Goal: Check status: Check status

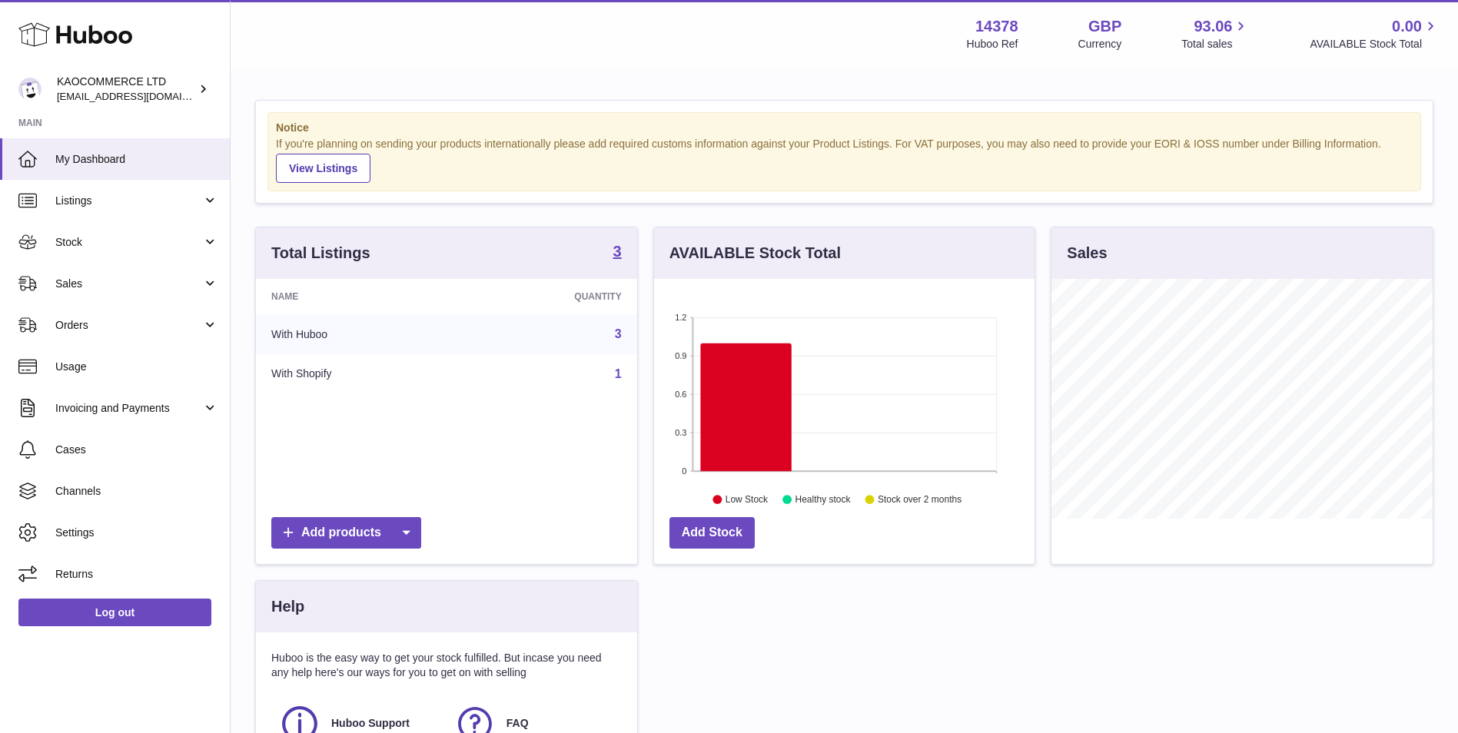
scroll to position [240, 381]
click at [140, 250] on link "Stock" at bounding box center [115, 242] width 230 height 42
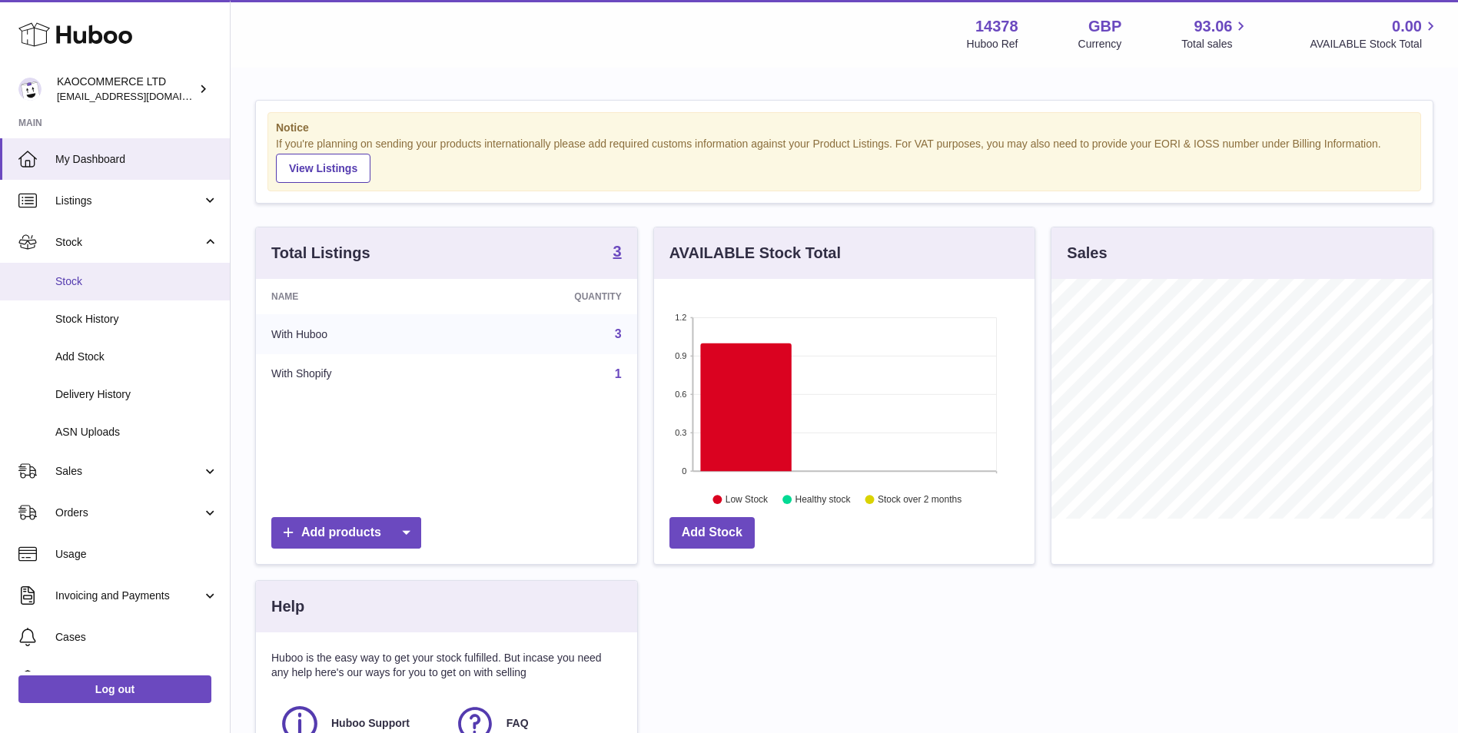
click at [135, 280] on span "Stock" at bounding box center [136, 281] width 163 height 15
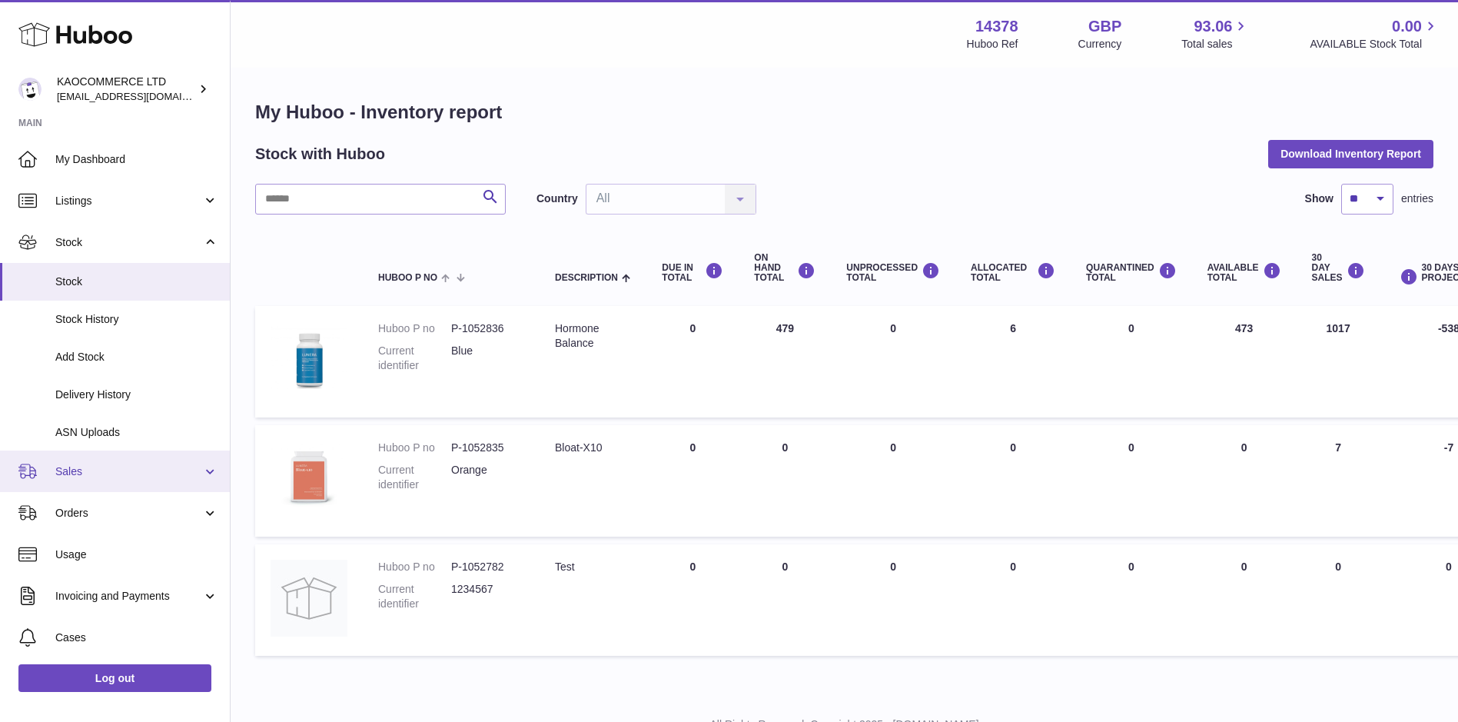
click at [114, 466] on span "Sales" at bounding box center [128, 471] width 147 height 15
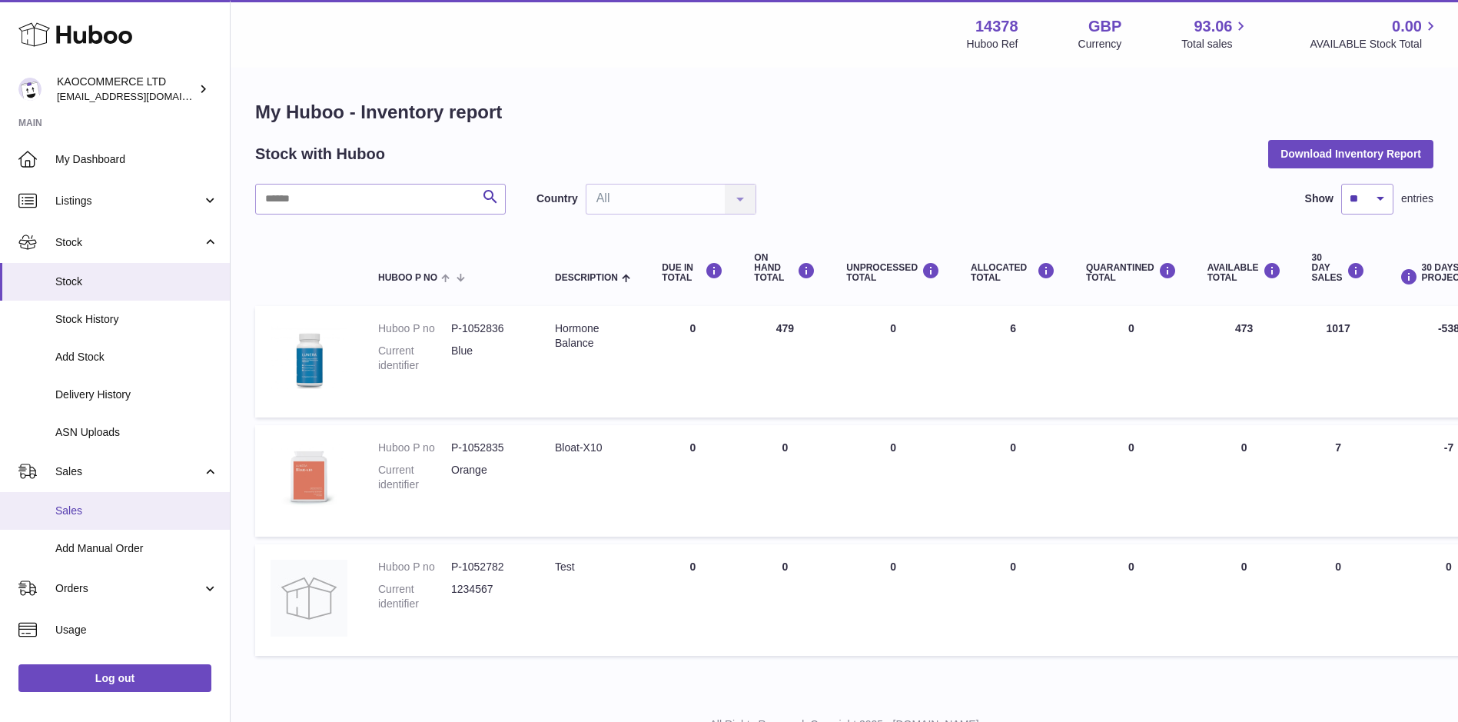
click at [106, 518] on span "Sales" at bounding box center [136, 511] width 163 height 15
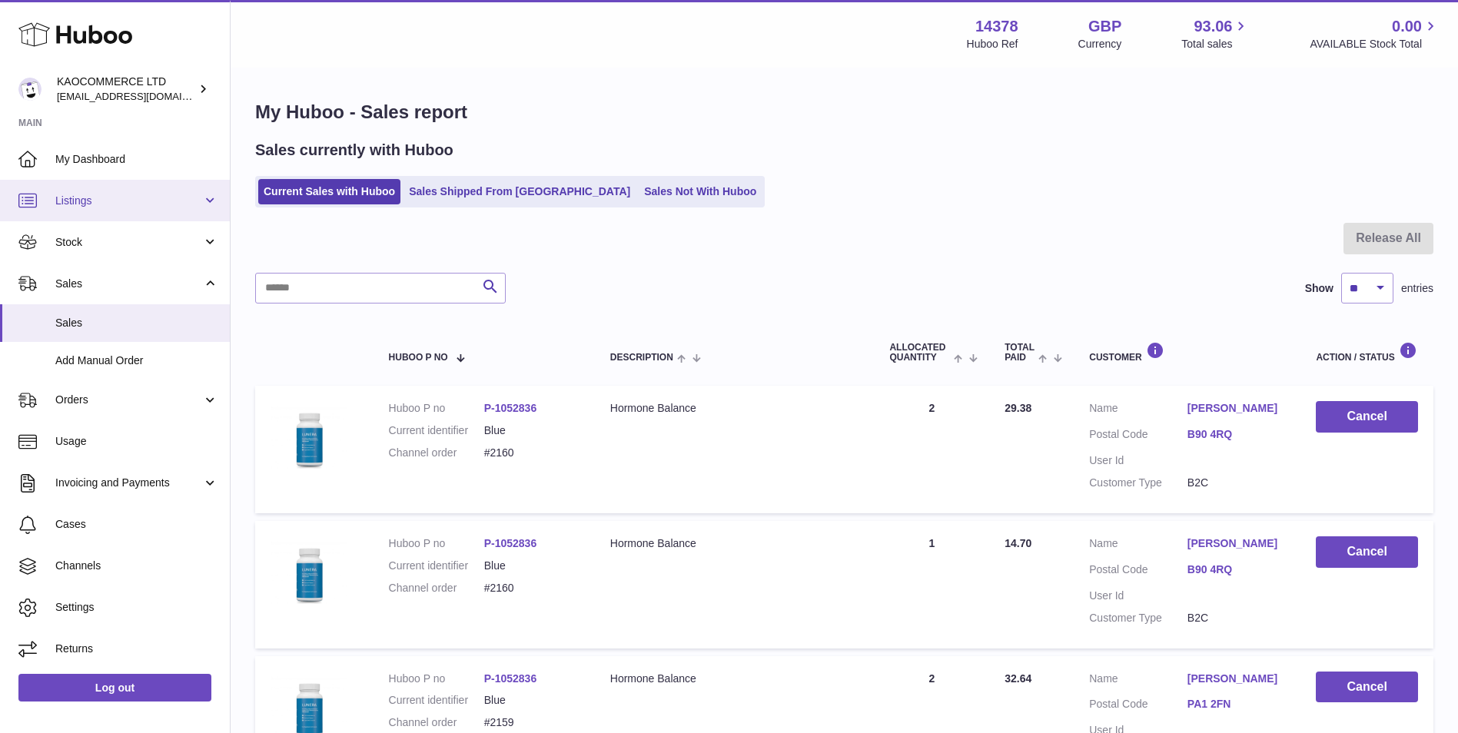
click at [153, 200] on span "Listings" at bounding box center [128, 201] width 147 height 15
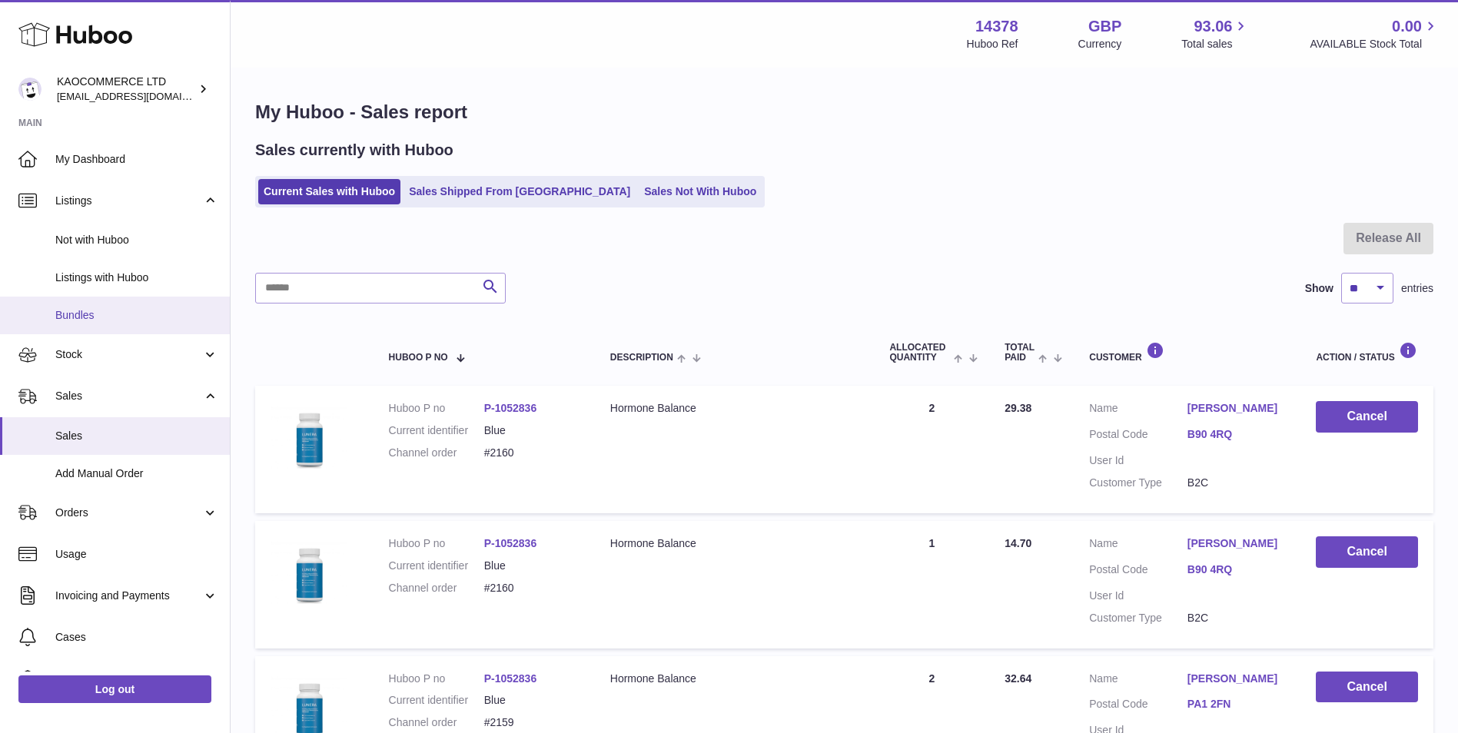
click at [145, 325] on link "Bundles" at bounding box center [115, 316] width 230 height 38
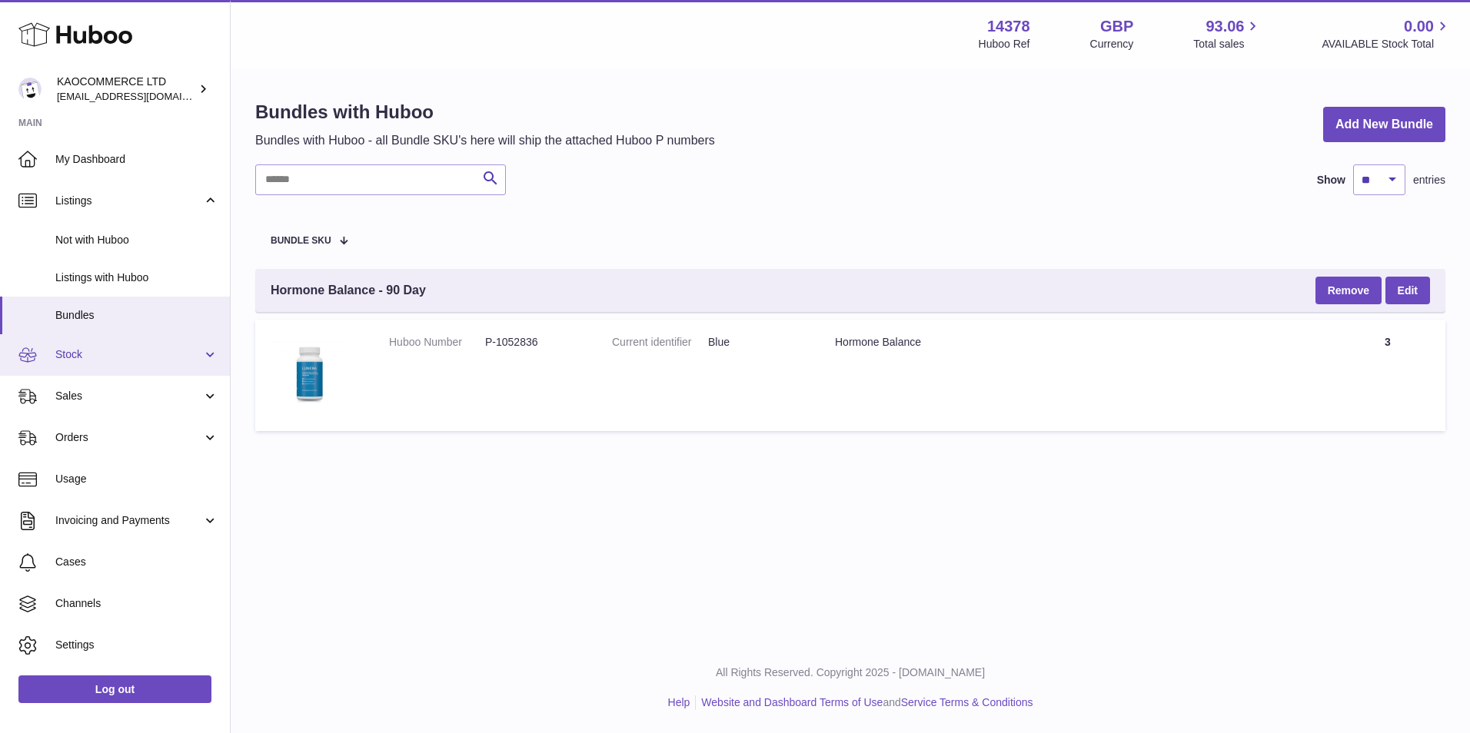
click at [145, 353] on span "Stock" at bounding box center [128, 355] width 147 height 15
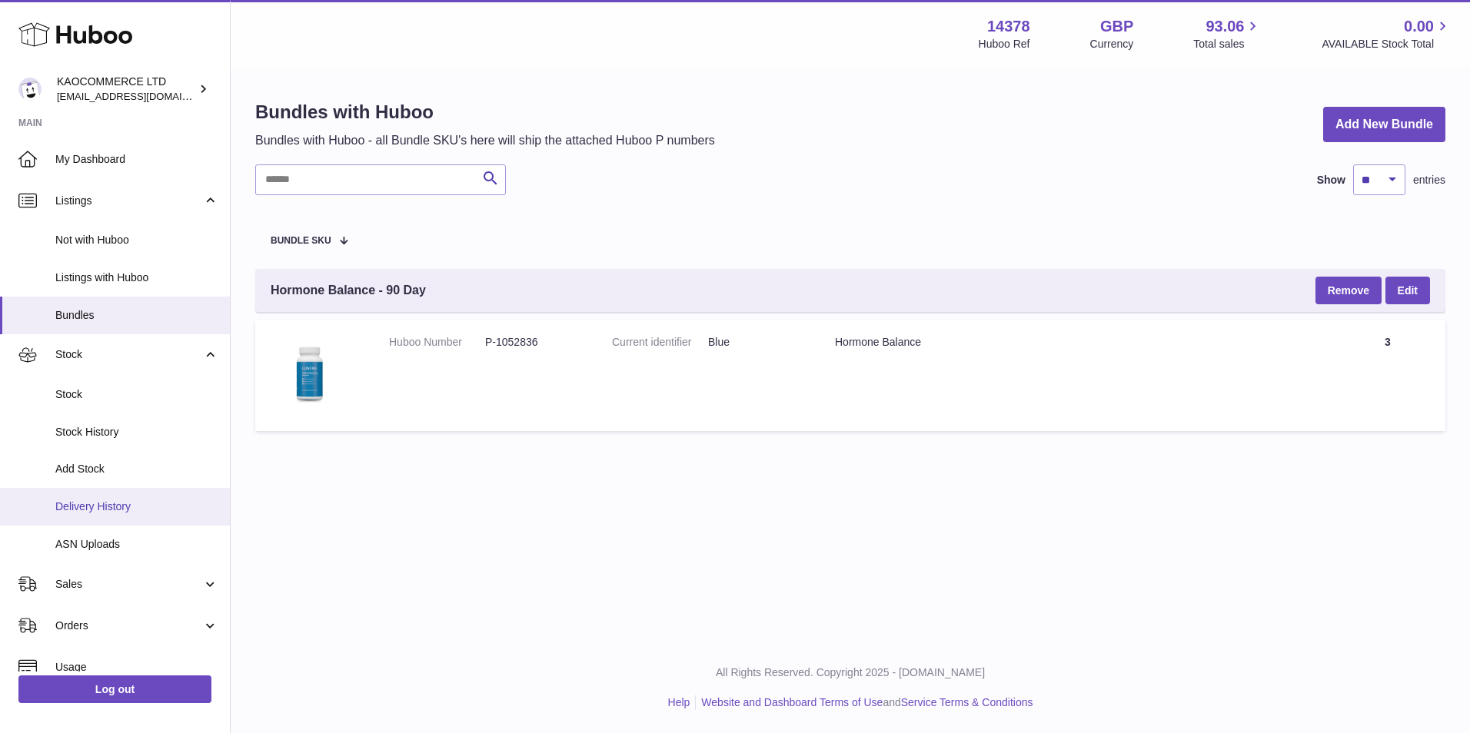
click at [113, 507] on span "Delivery History" at bounding box center [136, 507] width 163 height 15
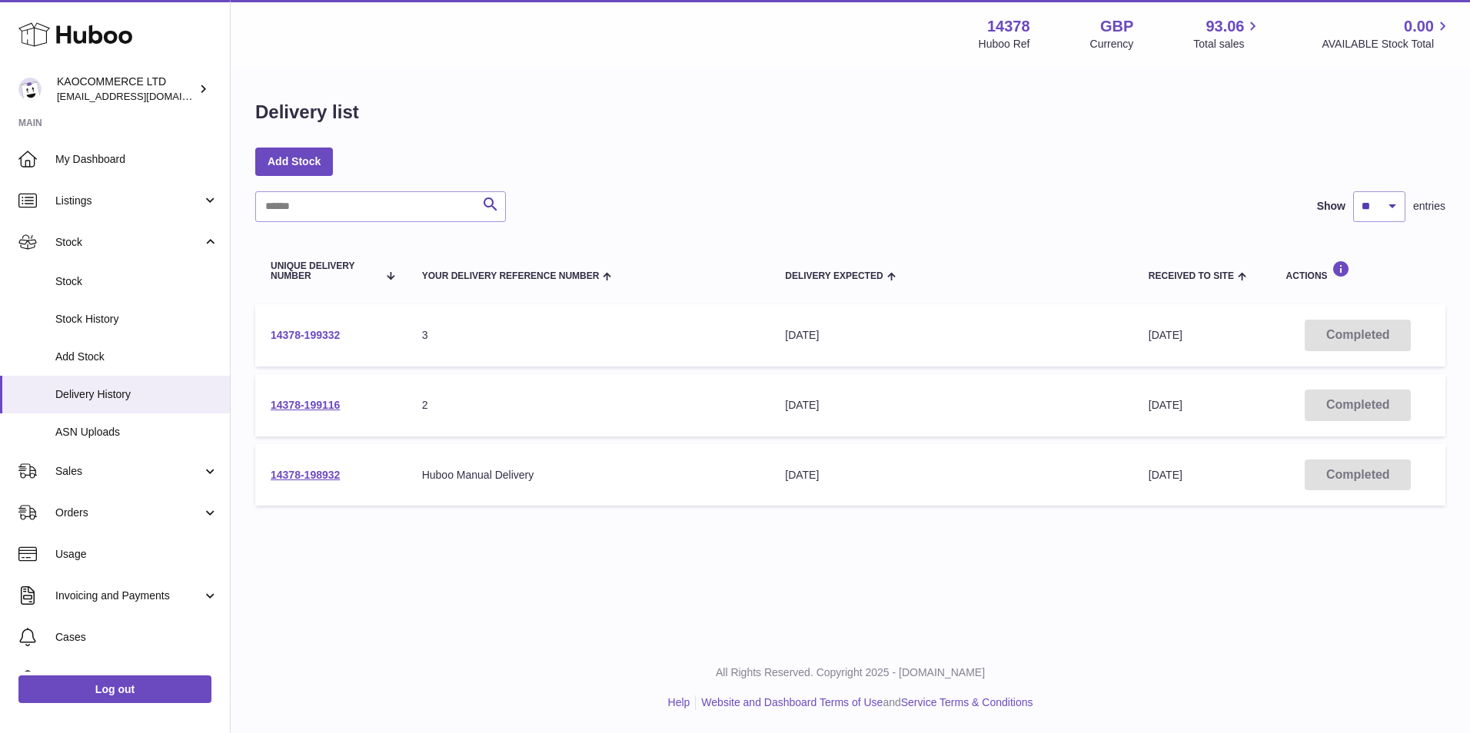
click at [314, 337] on link "14378-199332" at bounding box center [305, 335] width 69 height 12
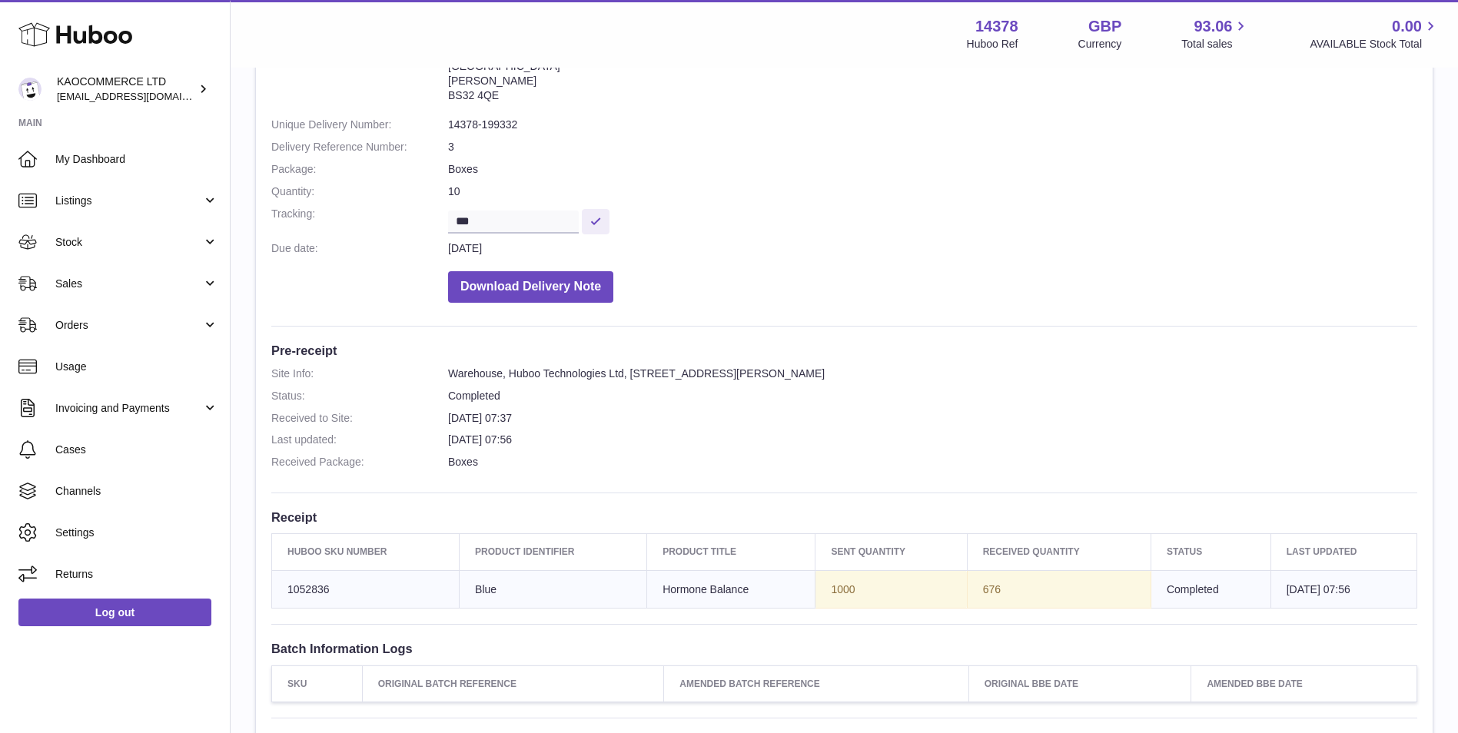
scroll to position [268, 0]
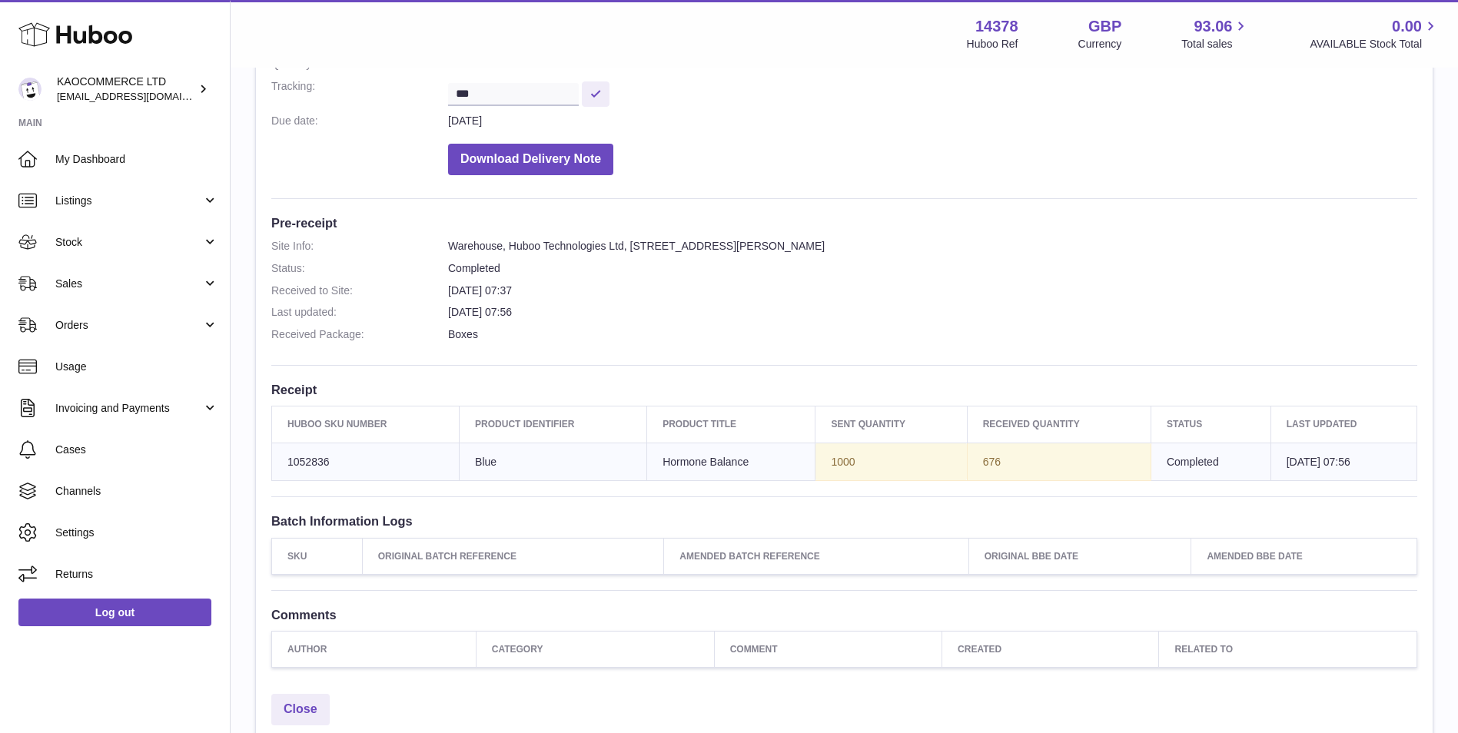
drag, startPoint x: 987, startPoint y: 463, endPoint x: 946, endPoint y: 472, distance: 42.5
click at [967, 472] on td "676" at bounding box center [1059, 462] width 184 height 38
drag, startPoint x: 946, startPoint y: 472, endPoint x: 974, endPoint y: 467, distance: 28.8
click at [974, 467] on td "676" at bounding box center [1059, 462] width 184 height 38
click at [121, 241] on span "Stock" at bounding box center [128, 242] width 147 height 15
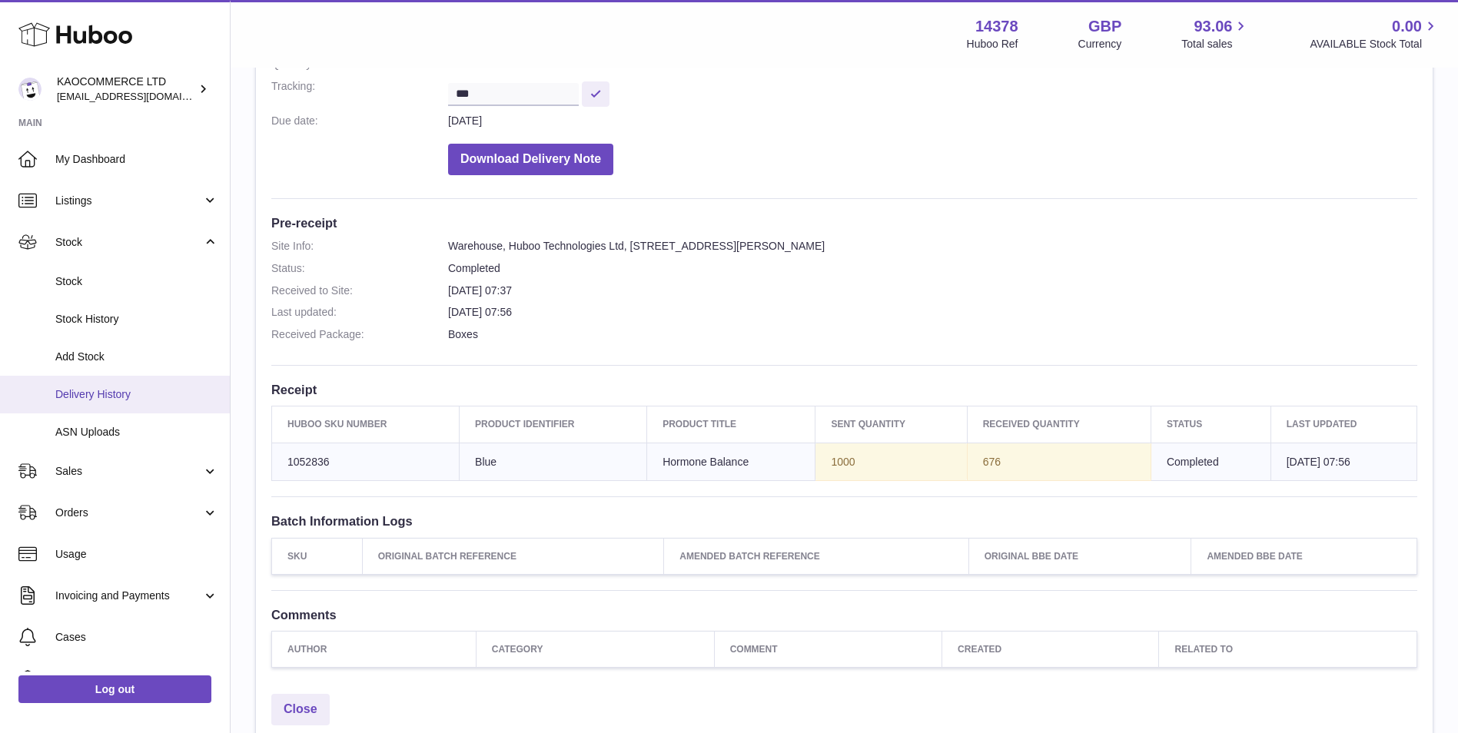
click at [96, 392] on span "Delivery History" at bounding box center [136, 394] width 163 height 15
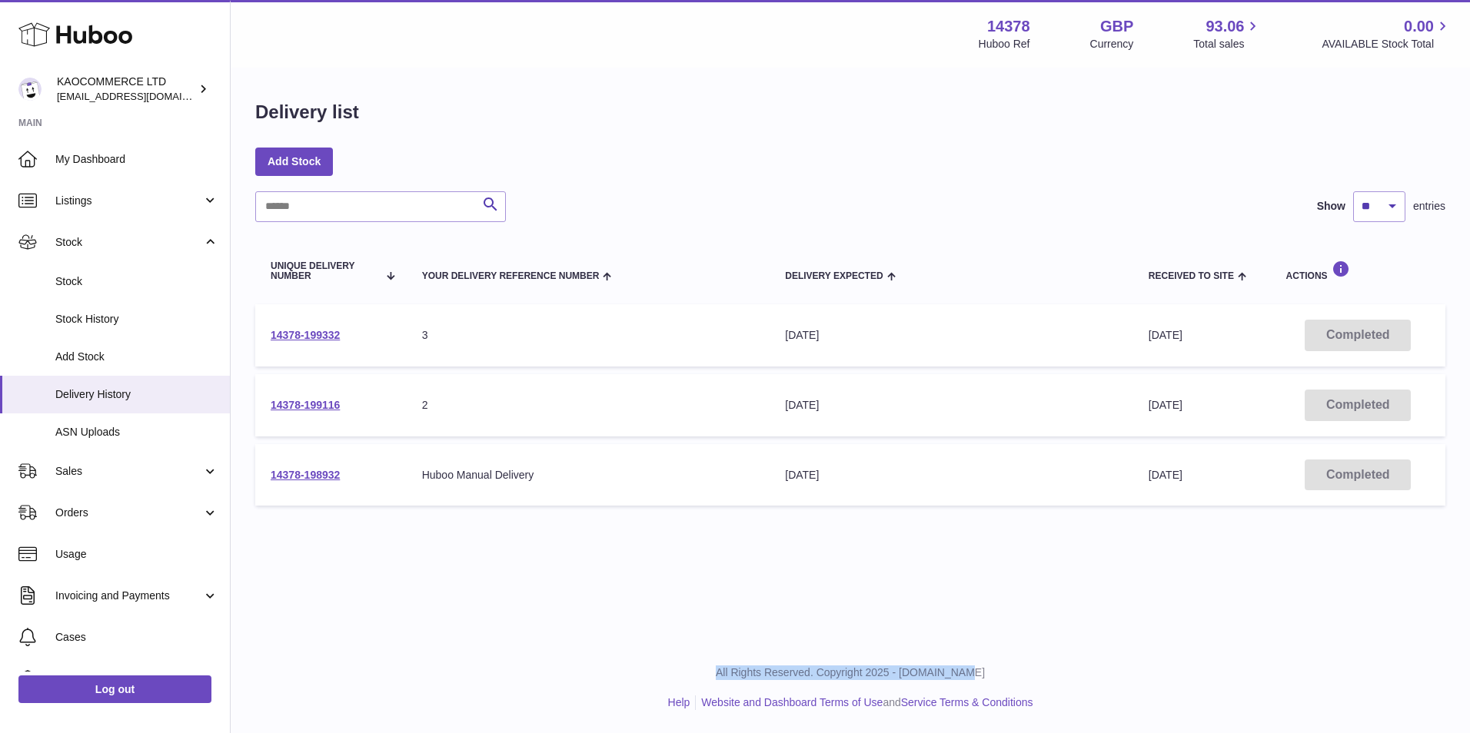
drag, startPoint x: 733, startPoint y: 666, endPoint x: 1000, endPoint y: 664, distance: 266.8
click at [1000, 664] on div "All Rights Reserved. Copyright 2025 - [DOMAIN_NAME] Help Website and Dashboard …" at bounding box center [850, 688] width 1239 height 91
click at [1000, 664] on div "All Rights Reserved. Copyright 2025 - Huboo.co.uk Help Website and Dashboard Te…" at bounding box center [850, 688] width 1239 height 91
drag, startPoint x: 794, startPoint y: 675, endPoint x: 1003, endPoint y: 675, distance: 208.4
click at [1003, 675] on p "All Rights Reserved. Copyright 2025 - [DOMAIN_NAME]" at bounding box center [850, 673] width 1215 height 15
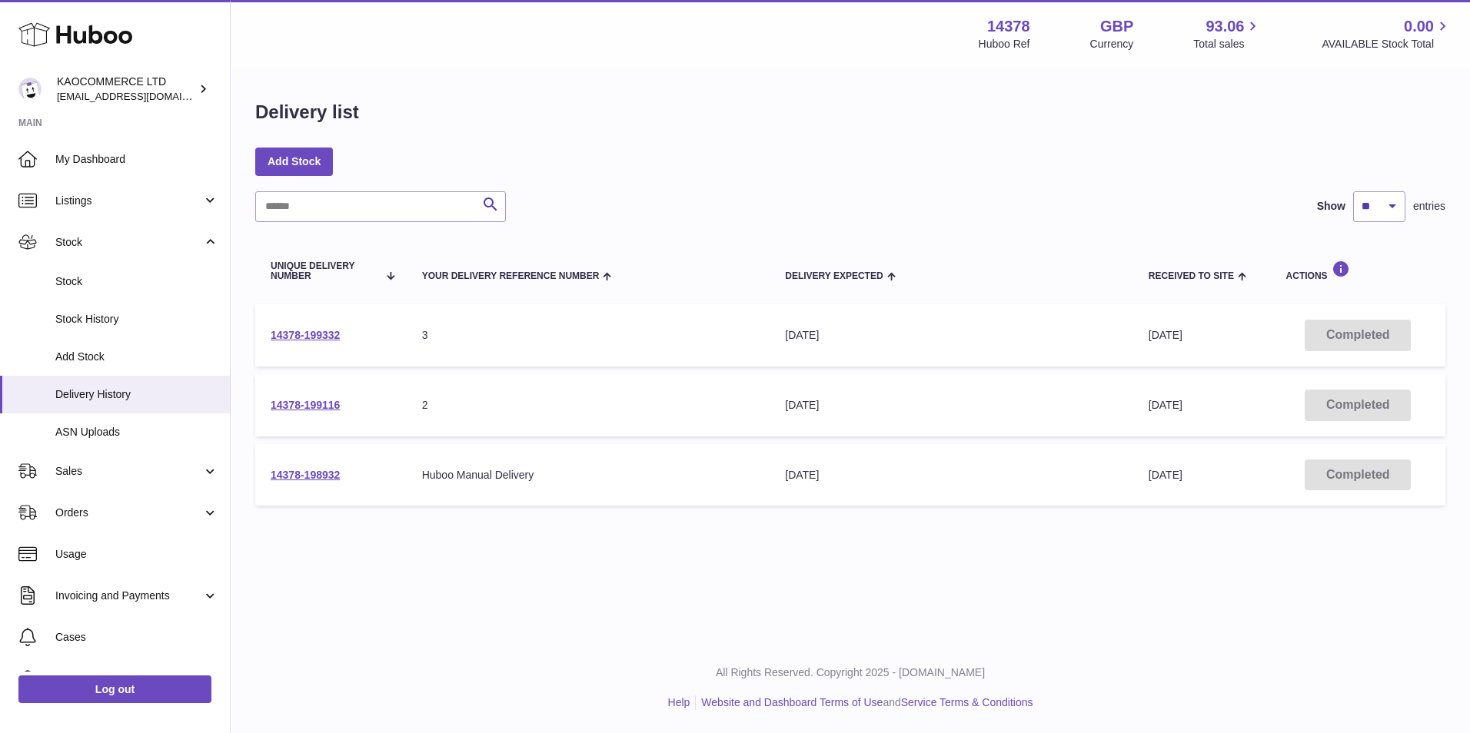
click at [653, 557] on div "Menu Huboo 14378 Huboo Ref GBP Currency 93.06 Total sales 0.00 AVAILABLE Stock …" at bounding box center [850, 321] width 1239 height 643
